Goal: Information Seeking & Learning: Learn about a topic

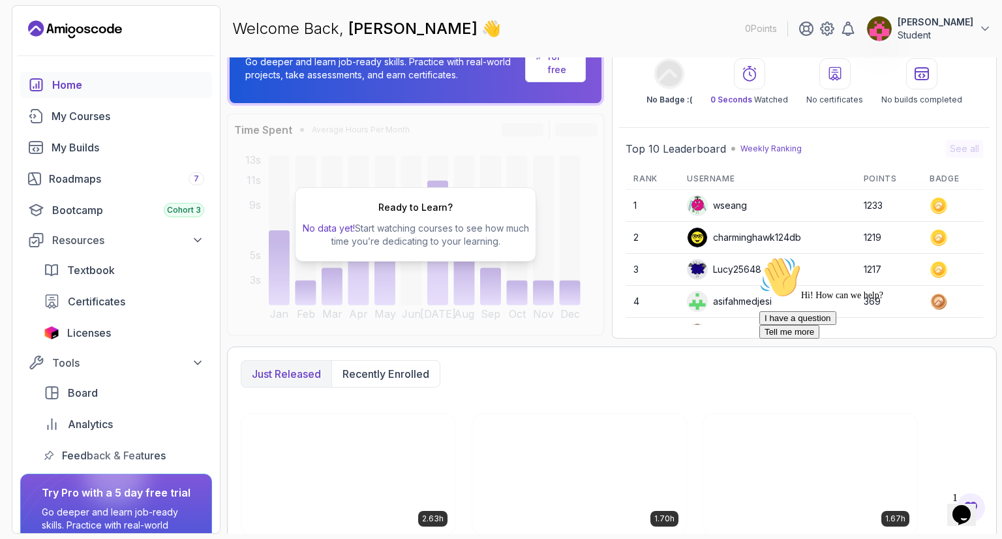
scroll to position [65, 0]
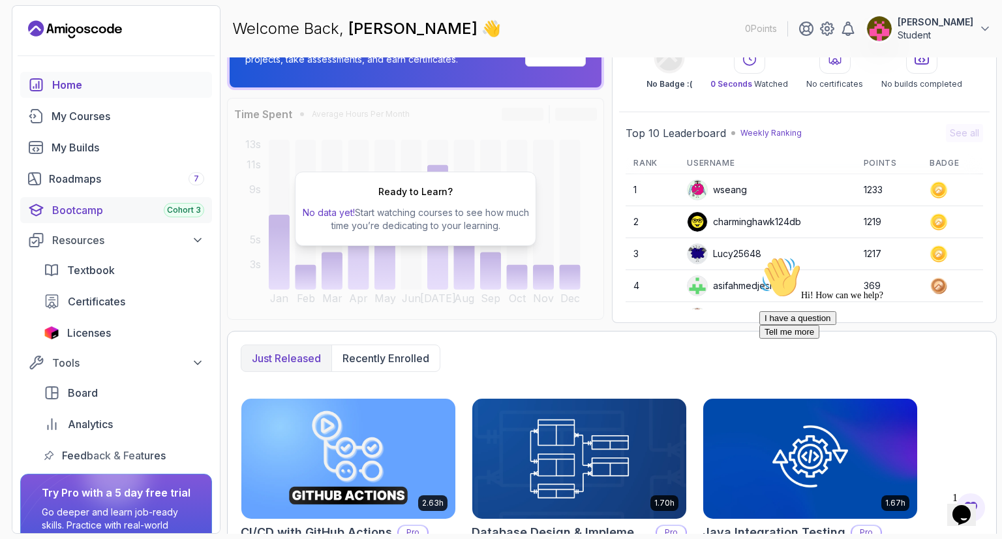
click at [98, 212] on div "Bootcamp Cohort 3" at bounding box center [128, 210] width 152 height 16
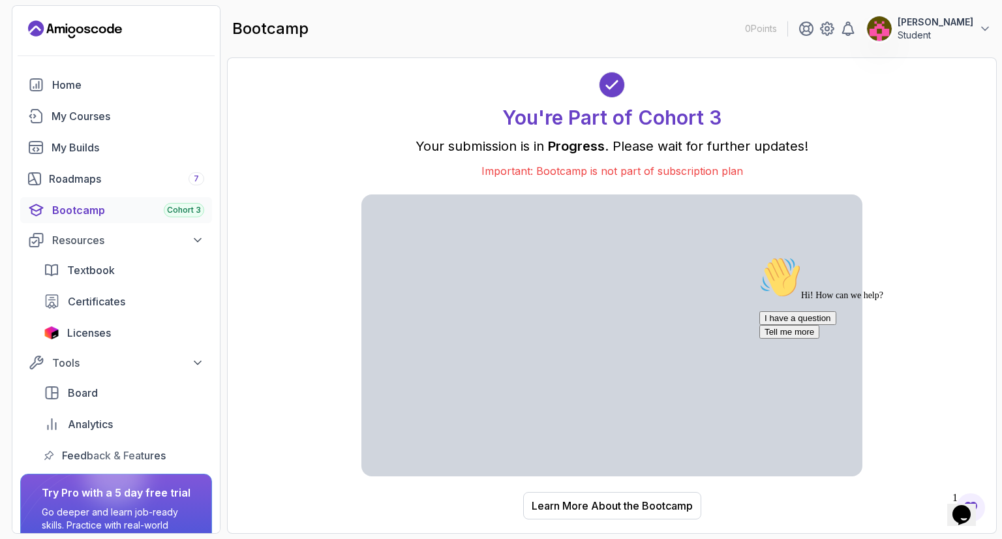
drag, startPoint x: 314, startPoint y: 243, endPoint x: 320, endPoint y: 238, distance: 7.9
click at [316, 243] on div "You're Part of Cohort 3 Your submission is in Progress . Please wait for furthe…" at bounding box center [612, 295] width 742 height 449
click at [624, 499] on div "Learn More About the Bootcamp" at bounding box center [611, 506] width 161 height 16
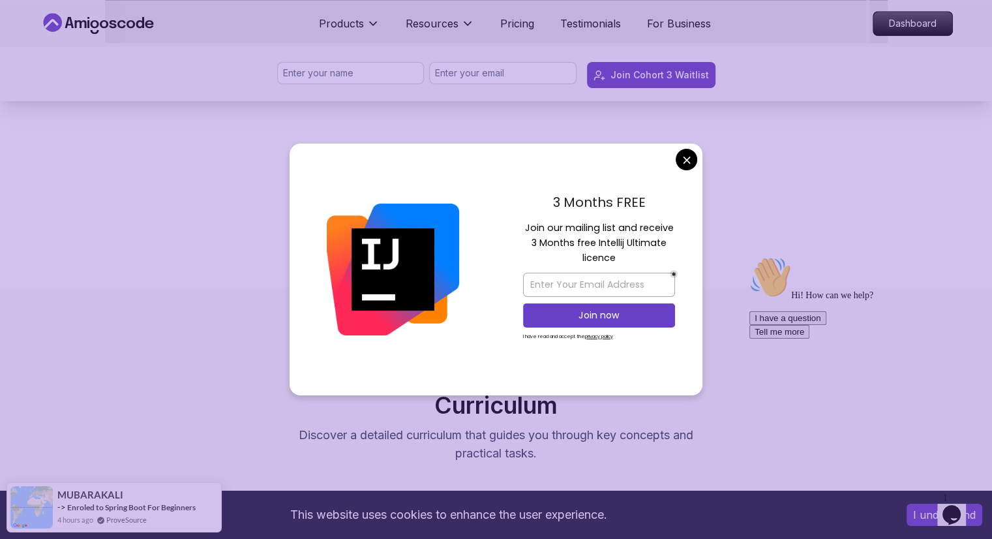
scroll to position [1043, 0]
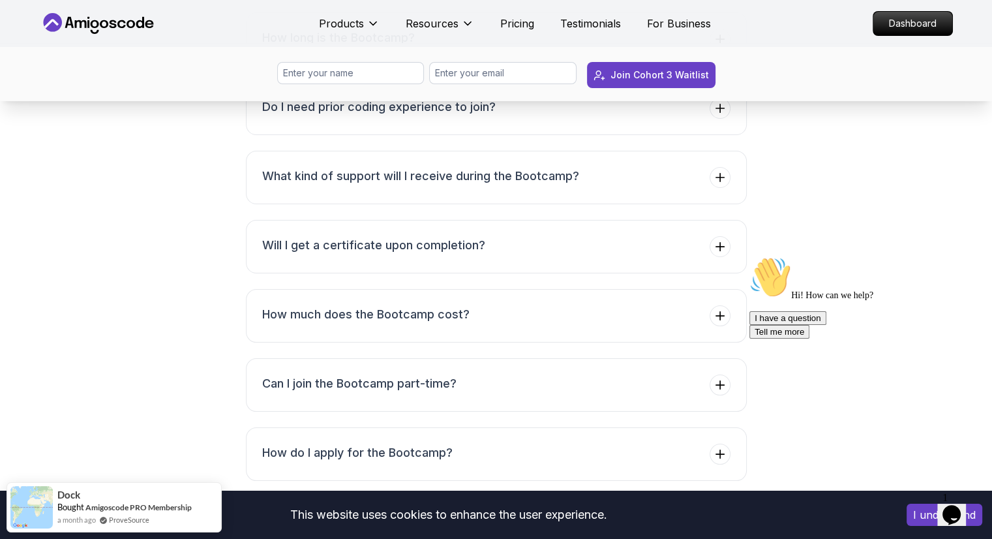
scroll to position [5021, 0]
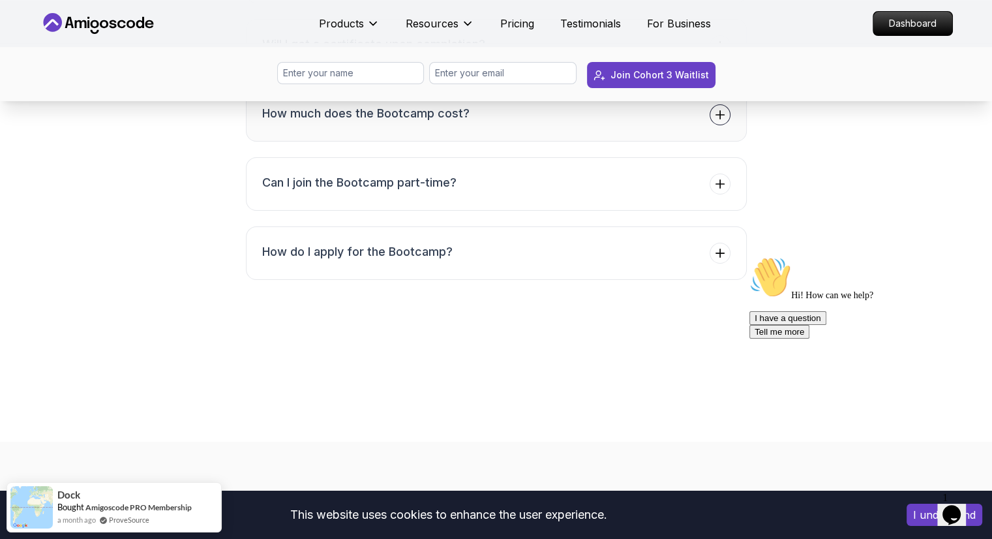
click at [516, 142] on button "How much does the Bootcamp cost?" at bounding box center [496, 114] width 501 height 53
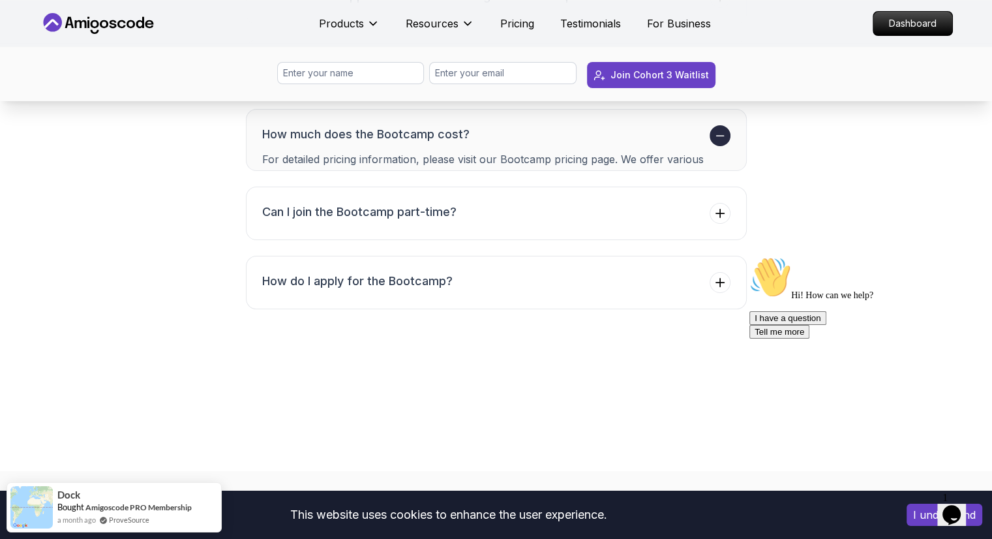
scroll to position [5165, 0]
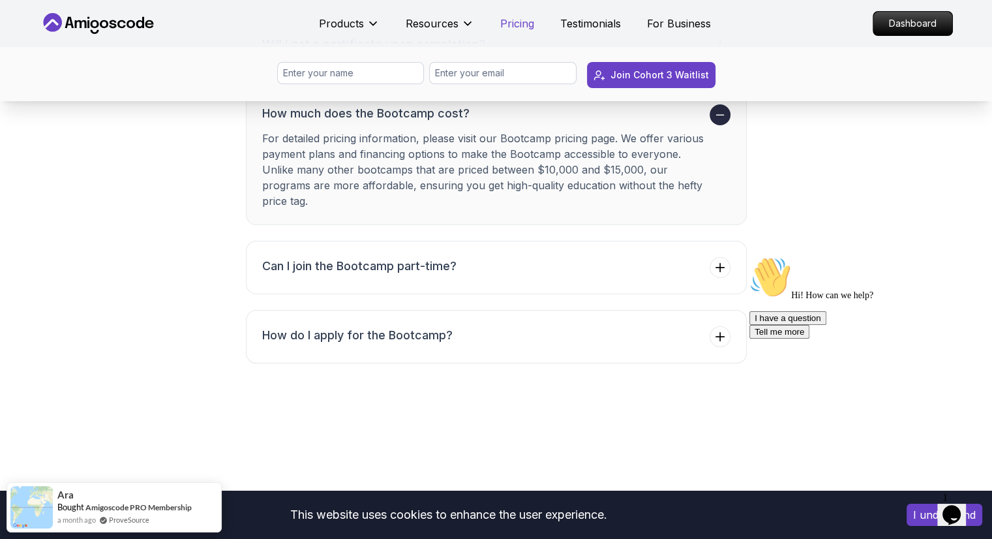
click at [523, 22] on p "Pricing" at bounding box center [517, 24] width 34 height 16
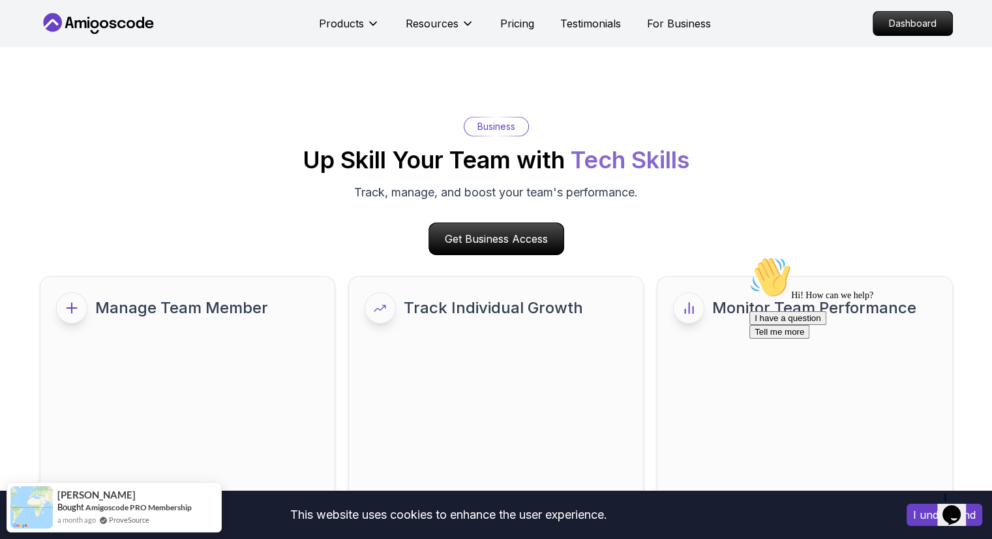
scroll to position [5528, 0]
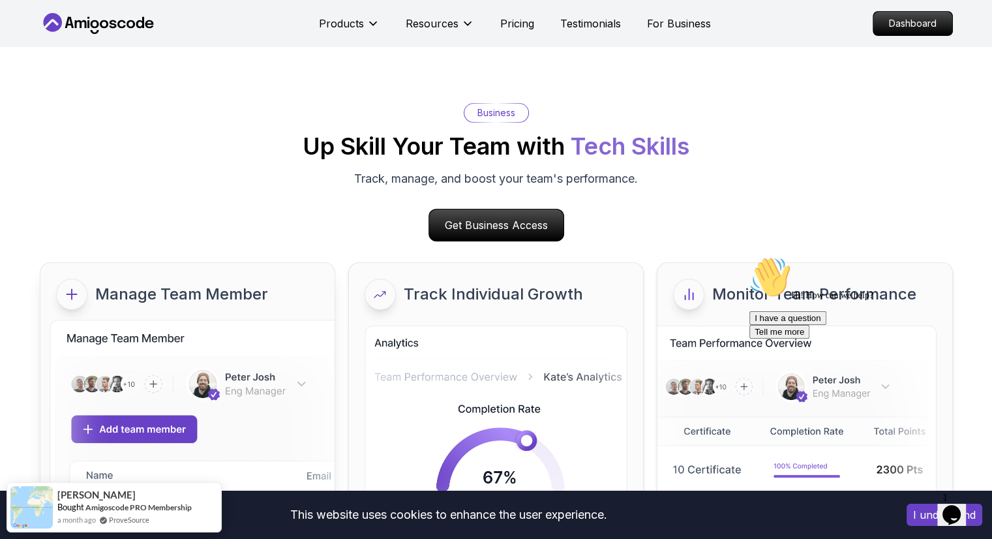
click at [252, 181] on div "Business Up Skill Your Team with Tech Skills Track, manage, and boost your team…" at bounding box center [496, 328] width 913 height 451
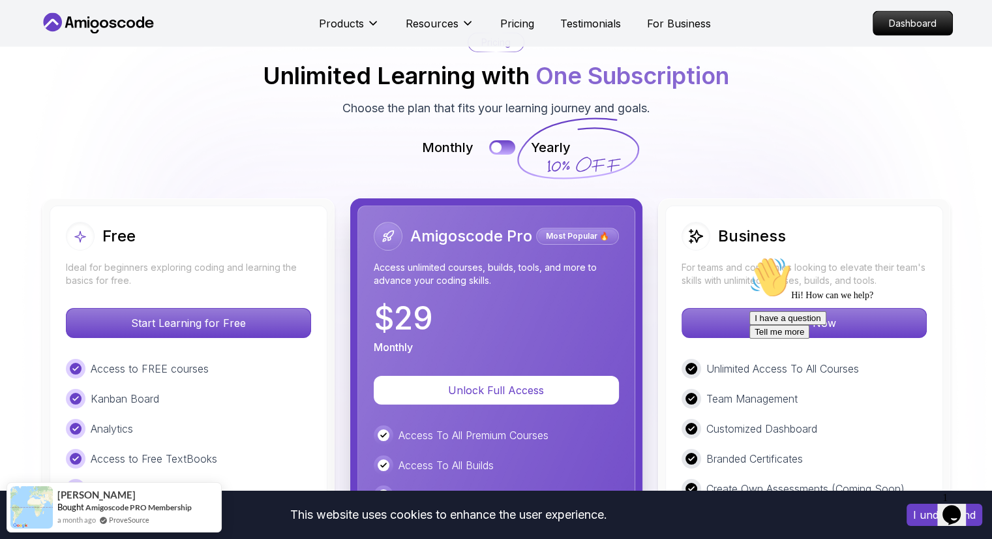
scroll to position [2972, 0]
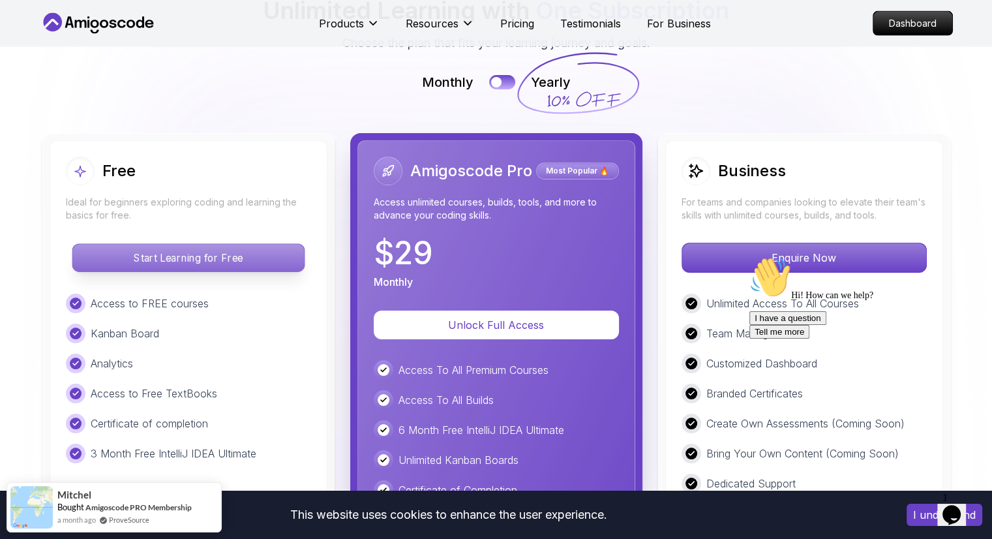
click at [260, 244] on p "Start Learning for Free" at bounding box center [188, 257] width 232 height 27
